Goal: Task Accomplishment & Management: Complete application form

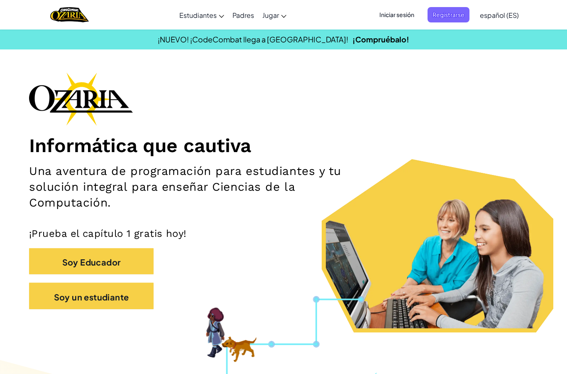
click at [131, 291] on button "Soy un estudiante" at bounding box center [91, 295] width 125 height 27
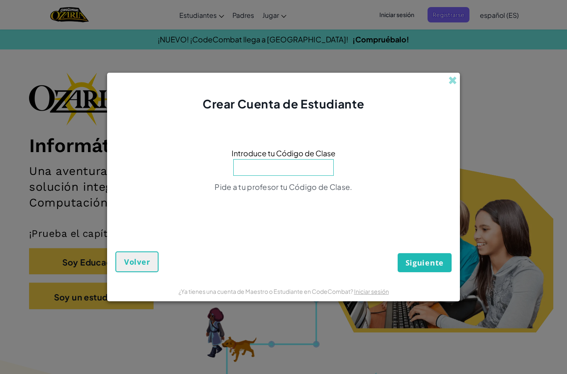
click at [306, 171] on input at bounding box center [283, 167] width 100 height 17
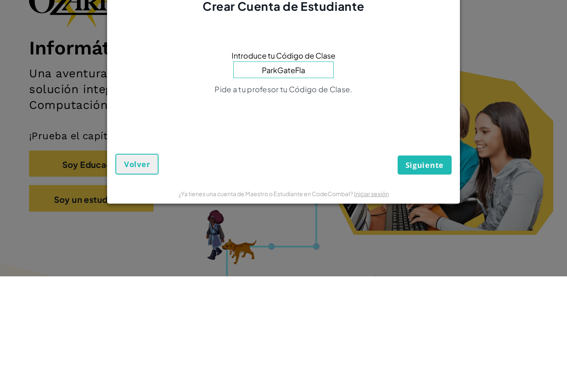
type input "ParkGateFlag"
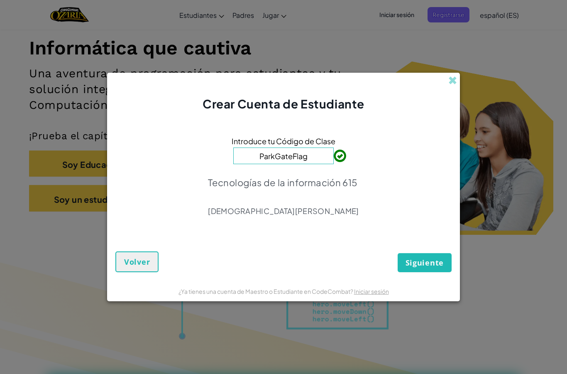
click at [438, 260] on font "Siguiente" at bounding box center [425, 262] width 38 height 10
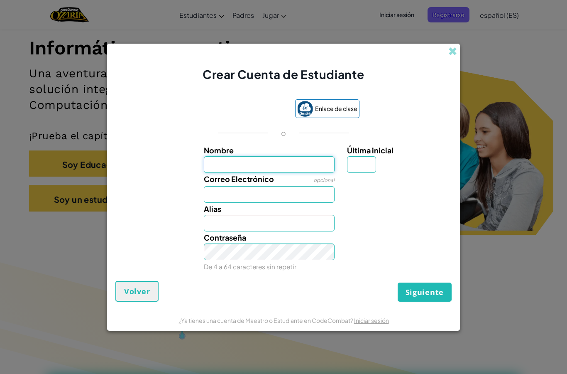
click at [303, 162] on input "Nombre" at bounding box center [269, 164] width 131 height 17
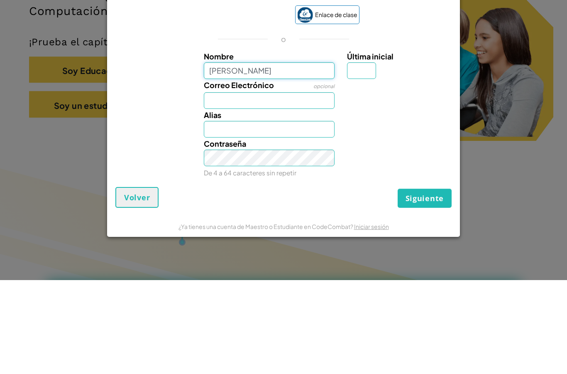
type input "[PERSON_NAME]"
click at [376, 156] on input "Última inicial" at bounding box center [361, 164] width 29 height 17
type input "[PERSON_NAME]"
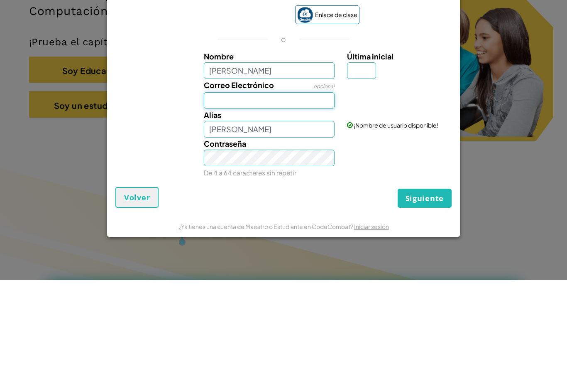
click at [292, 186] on input "Correo Electrónico" at bounding box center [269, 194] width 131 height 17
type input "[EMAIL_ADDRESS][DOMAIN_NAME]"
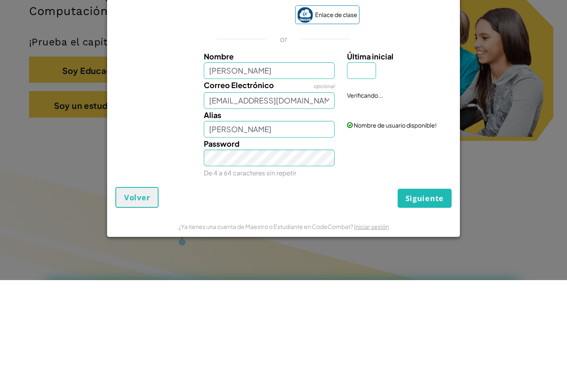
scroll to position [191, 0]
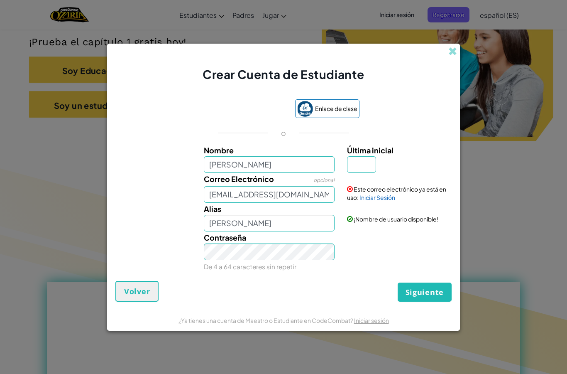
click at [455, 47] on span at bounding box center [452, 51] width 9 height 9
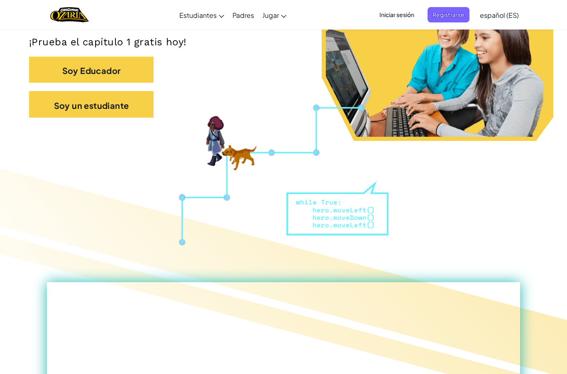
click at [406, 15] on font "Iniciar sesión" at bounding box center [396, 14] width 35 height 7
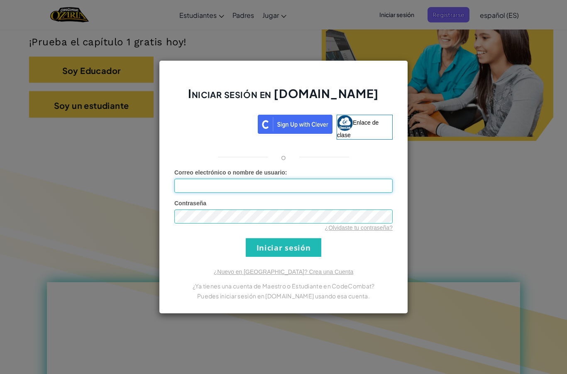
click at [282, 187] on input "Correo electrónico o nombre de usuario :" at bounding box center [283, 186] width 218 height 14
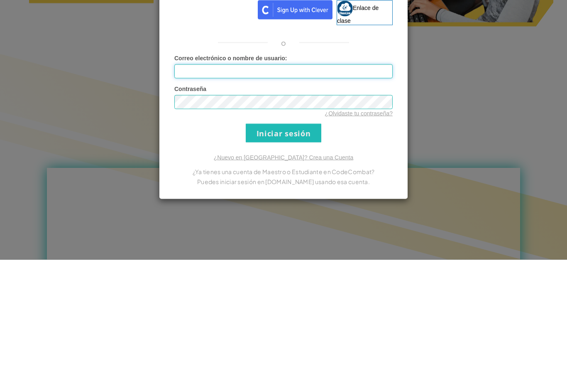
type input "[EMAIL_ADDRESS][DOMAIN_NAME]"
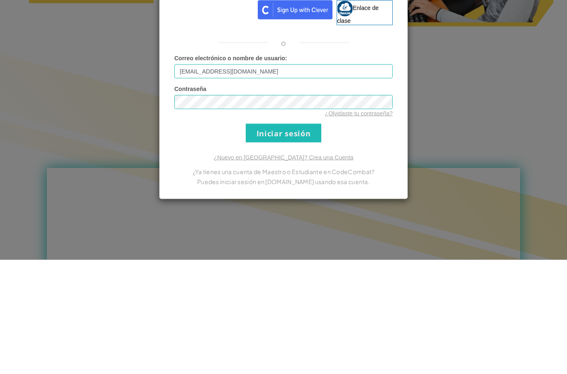
click at [310, 238] on input "Iniciar sesión" at bounding box center [284, 247] width 76 height 19
